Goal: Task Accomplishment & Management: Complete application form

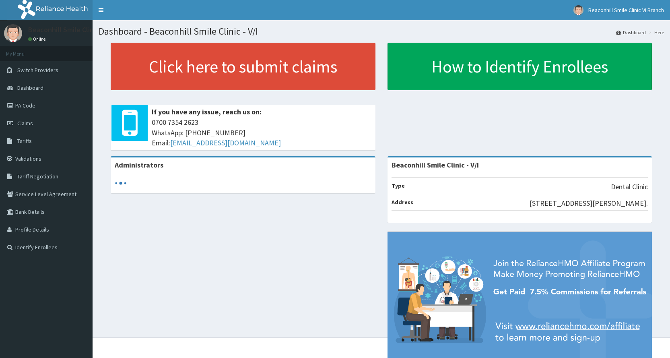
click at [24, 107] on link "PA Code" at bounding box center [46, 106] width 93 height 18
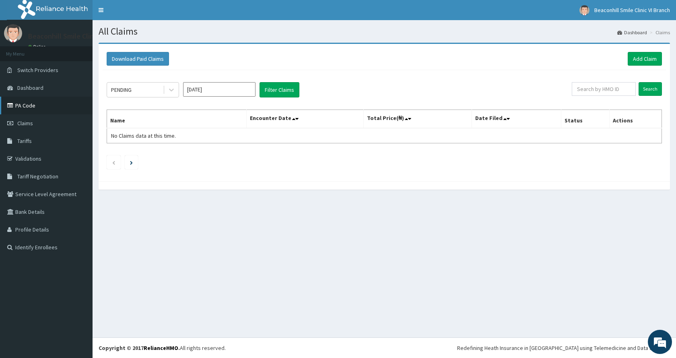
click at [34, 105] on link "PA Code" at bounding box center [46, 106] width 93 height 18
click at [641, 64] on link "Add Claim" at bounding box center [645, 59] width 34 height 14
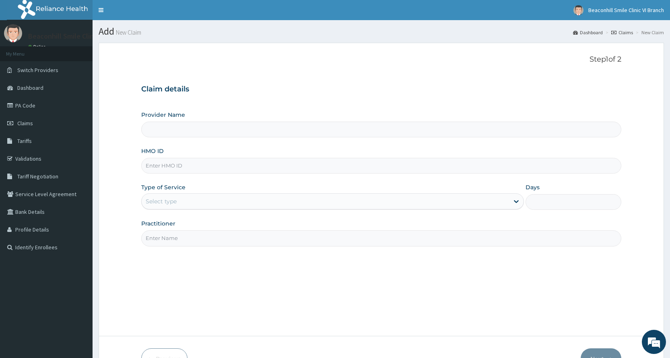
click at [194, 165] on input "HMO ID" at bounding box center [381, 166] width 480 height 16
type input "Beaconhill Smile Clinic - V/I"
paste input "PA/E408E3"
type input "P"
type input "HSC/10024/A"
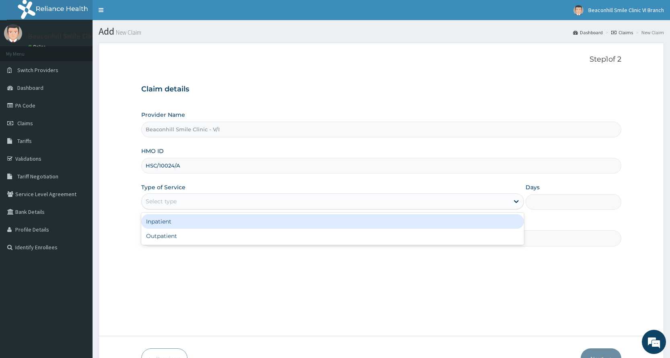
click at [212, 202] on div "Select type" at bounding box center [325, 201] width 367 height 13
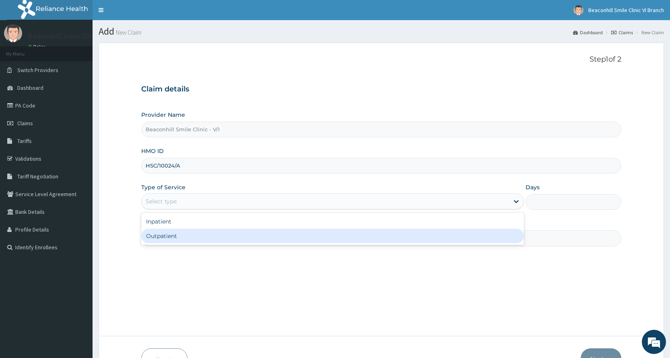
click at [212, 234] on div "Outpatient" at bounding box center [332, 235] width 383 height 14
type input "1"
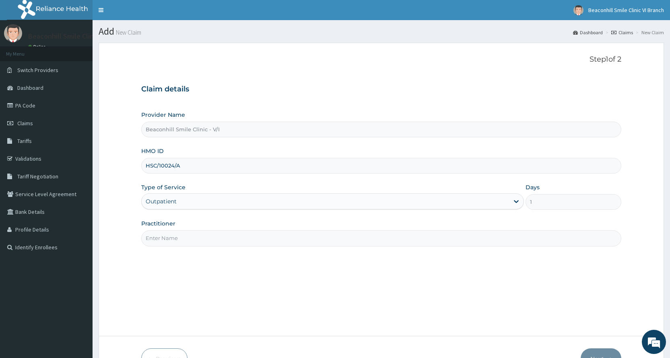
click at [184, 234] on input "Practitioner" at bounding box center [381, 238] width 480 height 16
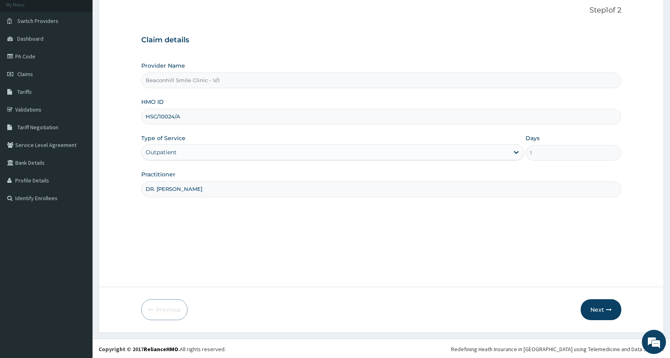
scroll to position [50, 0]
type input "DR. LUCY"
click at [602, 307] on button "Next" at bounding box center [600, 308] width 41 height 21
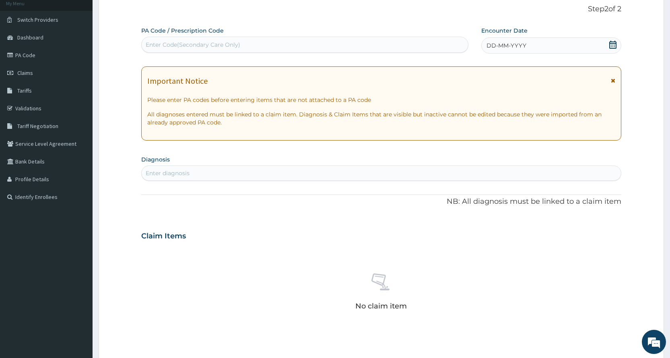
click at [174, 36] on div "PA Code / Prescription Code Enter Code(Secondary Care Only)" at bounding box center [304, 40] width 327 height 26
drag, startPoint x: 183, startPoint y: 43, endPoint x: 354, endPoint y: 43, distance: 171.8
click at [354, 43] on div "Enter Code(Secondary Care Only)" at bounding box center [305, 44] width 326 height 13
paste input "PA/E408E3"
type input "PA/E408E3"
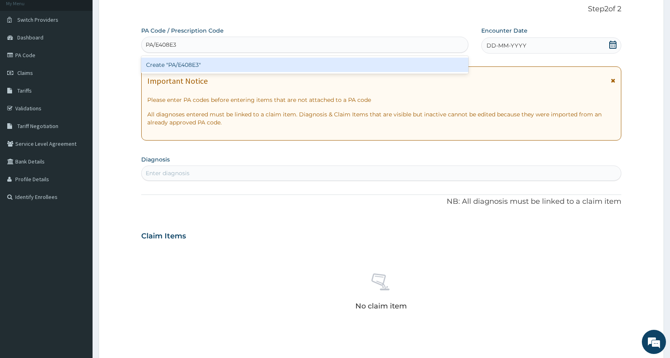
click at [280, 64] on div "Create "PA/E408E3"" at bounding box center [304, 65] width 327 height 14
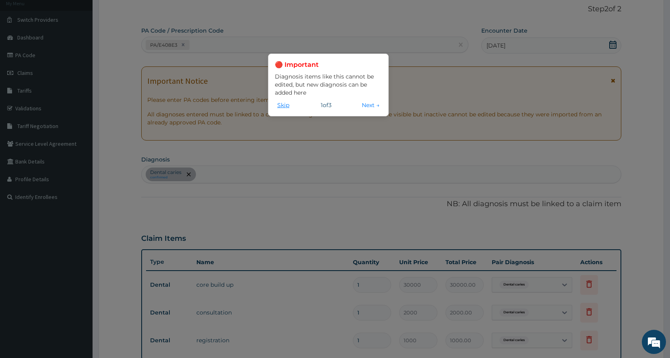
click at [284, 103] on button "Skip" at bounding box center [283, 105] width 17 height 9
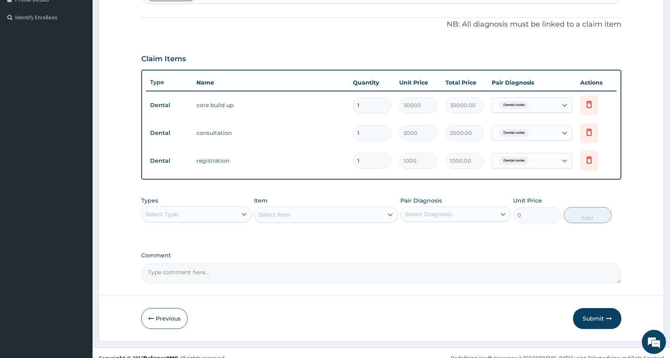
scroll to position [240, 0]
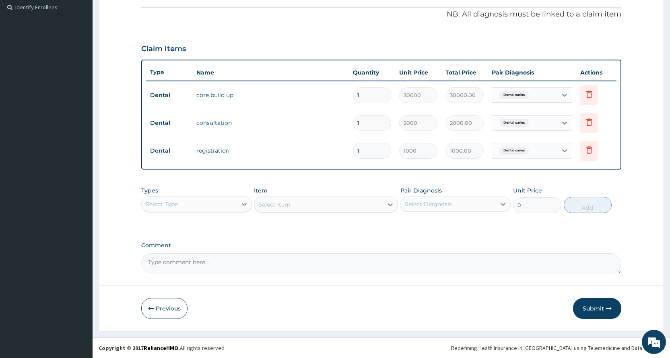
click at [597, 306] on button "Submit" at bounding box center [597, 308] width 48 height 21
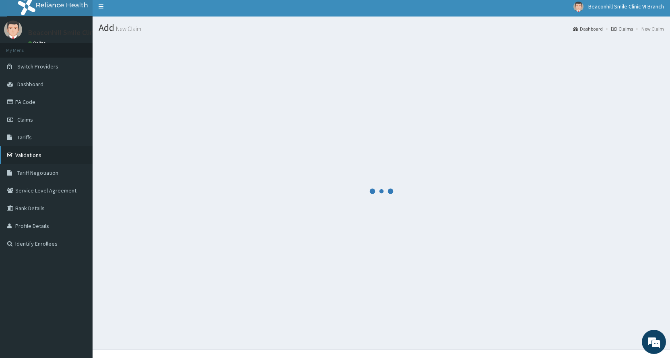
scroll to position [0, 0]
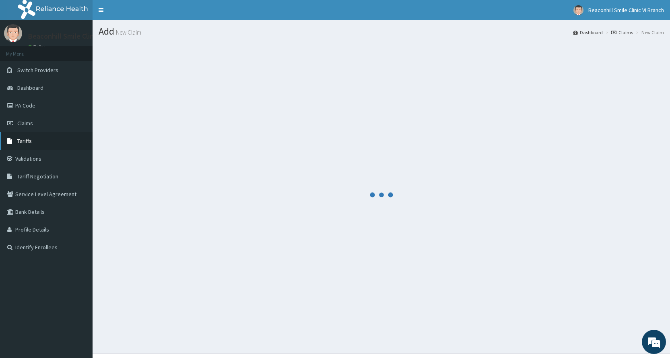
click at [38, 141] on link "Tariffs" at bounding box center [46, 141] width 93 height 18
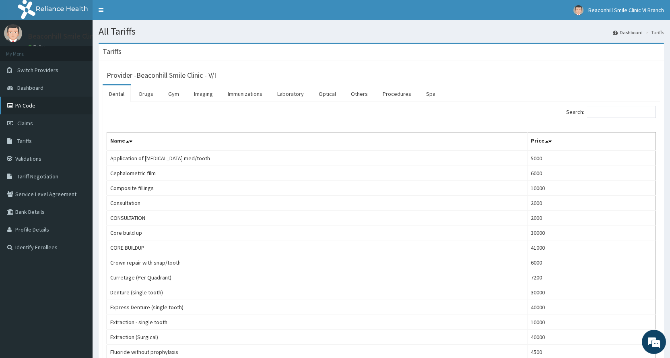
click at [33, 104] on link "PA Code" at bounding box center [46, 106] width 93 height 18
